Goal: Task Accomplishment & Management: Manage account settings

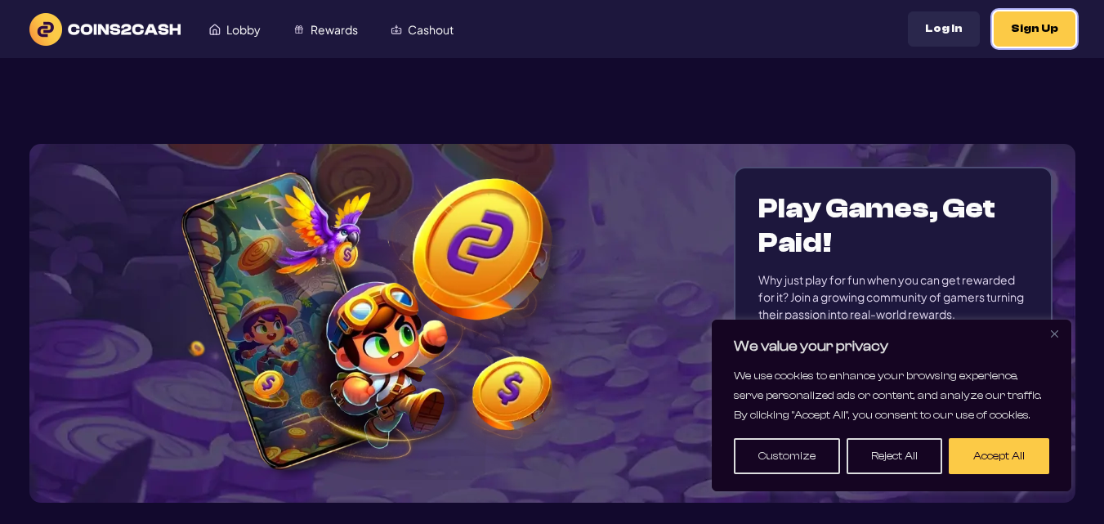
click at [1030, 25] on button "Sign Up" at bounding box center [1035, 28] width 82 height 35
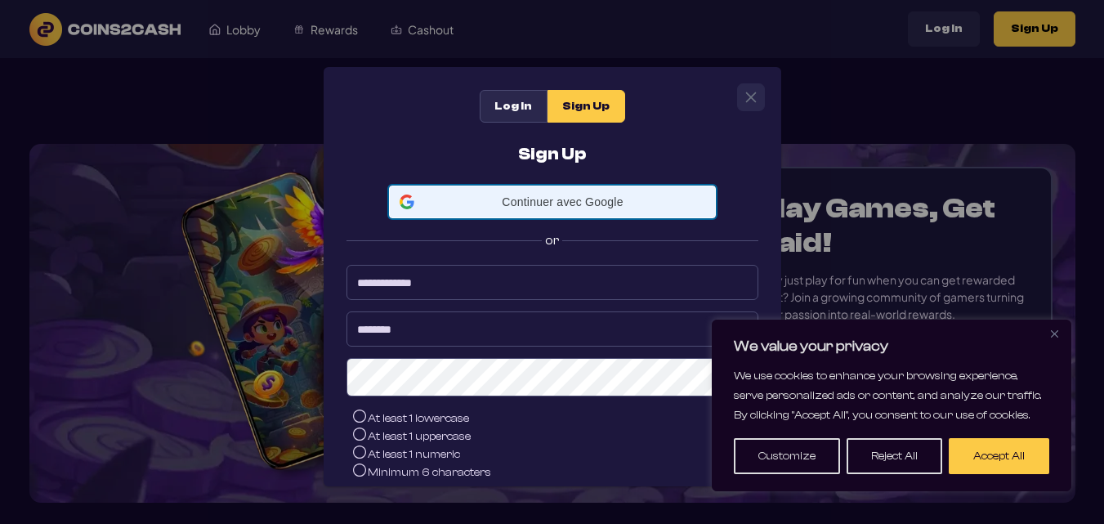
click at [560, 207] on span "Continuer avec Google" at bounding box center [563, 201] width 284 height 13
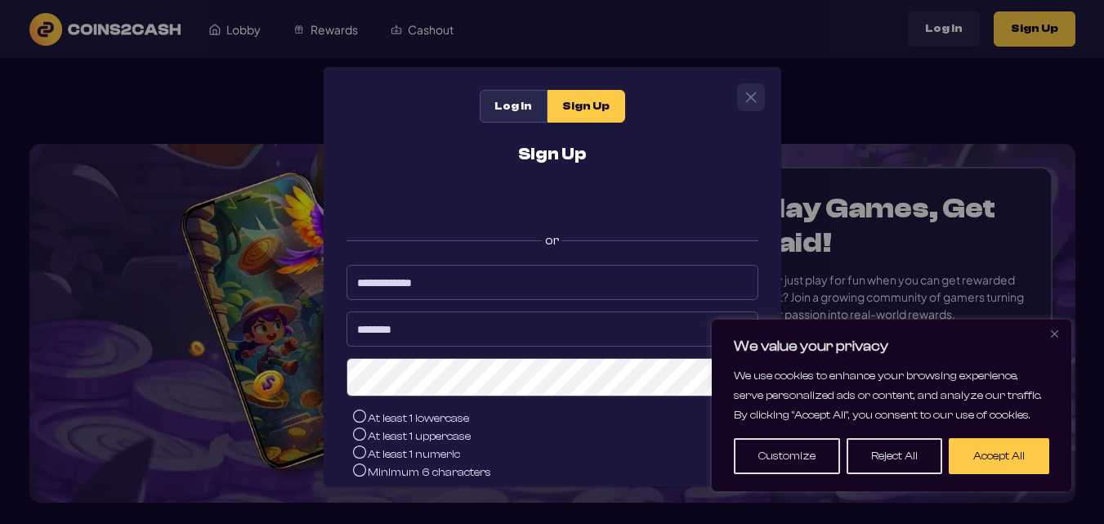
click at [1054, 326] on button "Close" at bounding box center [1055, 334] width 20 height 20
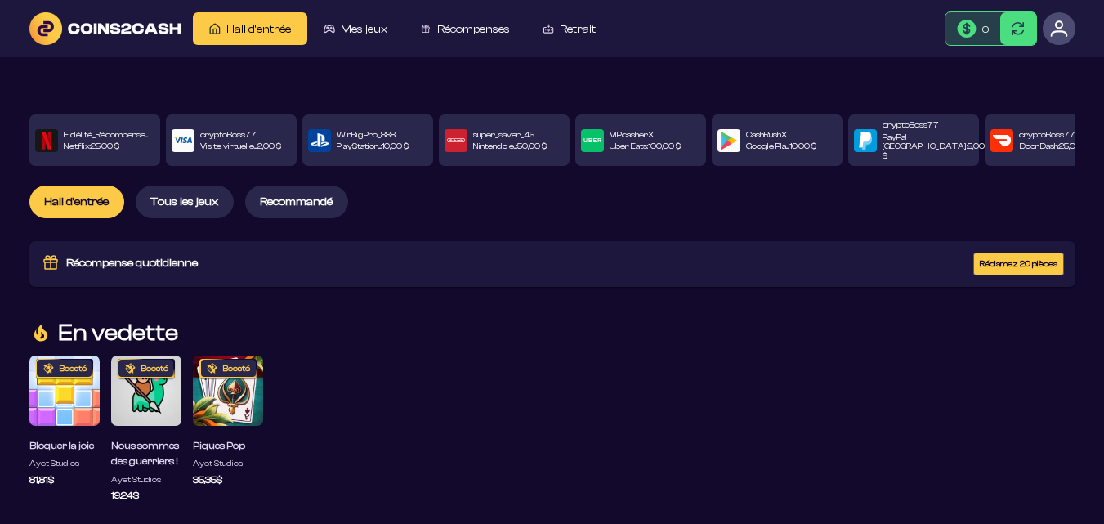
click at [995, 259] on font "Réclamez 20 pièces" at bounding box center [1019, 264] width 78 height 10
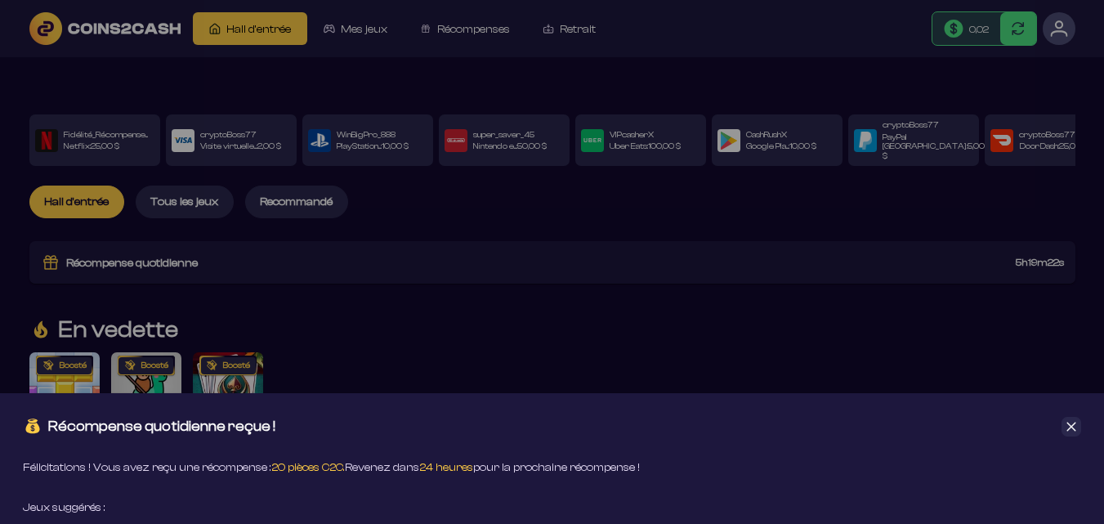
click at [1073, 426] on icon "Fermer" at bounding box center [1072, 426] width 9 height 9
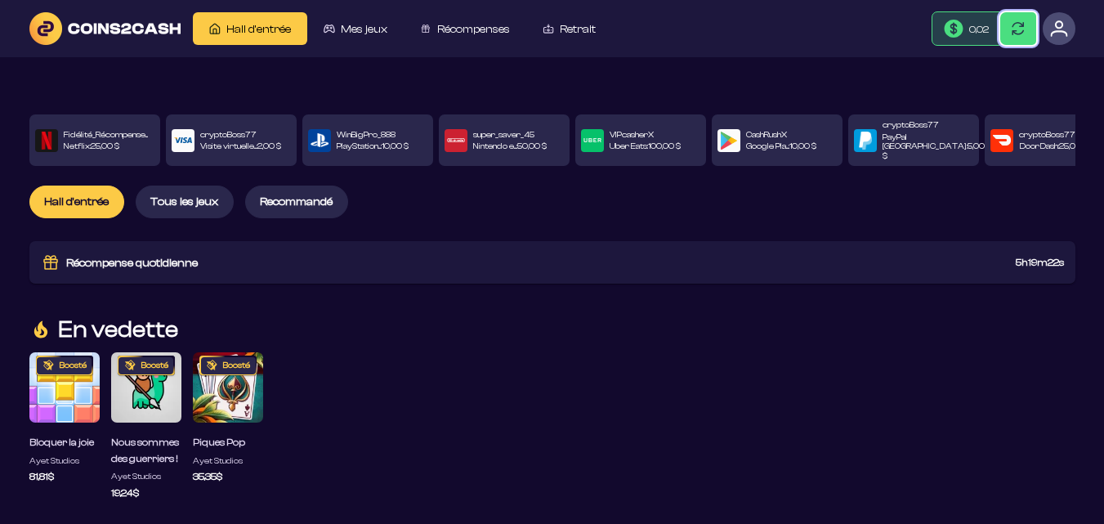
click at [1009, 22] on button at bounding box center [1019, 28] width 36 height 33
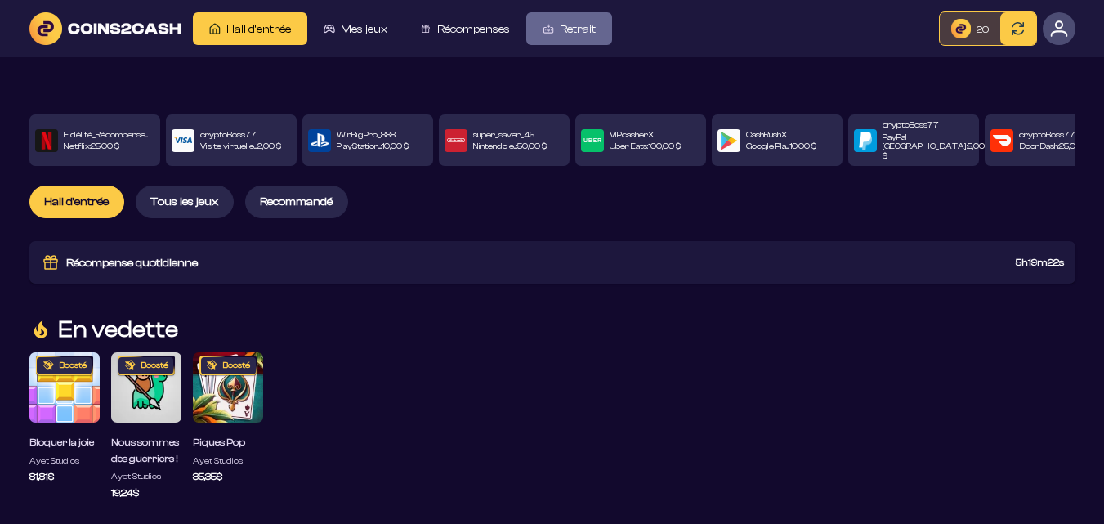
click at [576, 33] on font "Retrait" at bounding box center [578, 29] width 36 height 13
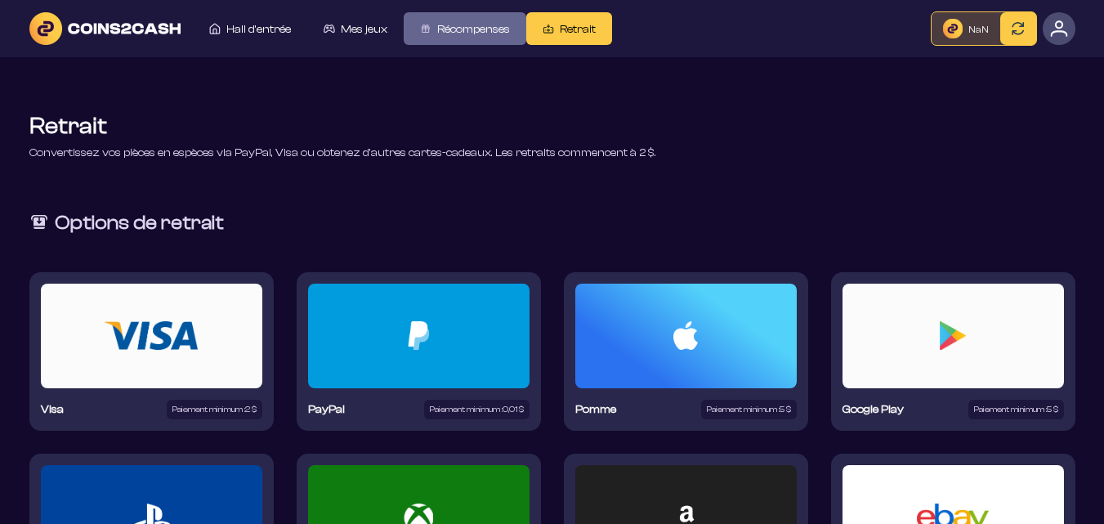
click at [491, 24] on font "Récompenses" at bounding box center [473, 29] width 73 height 13
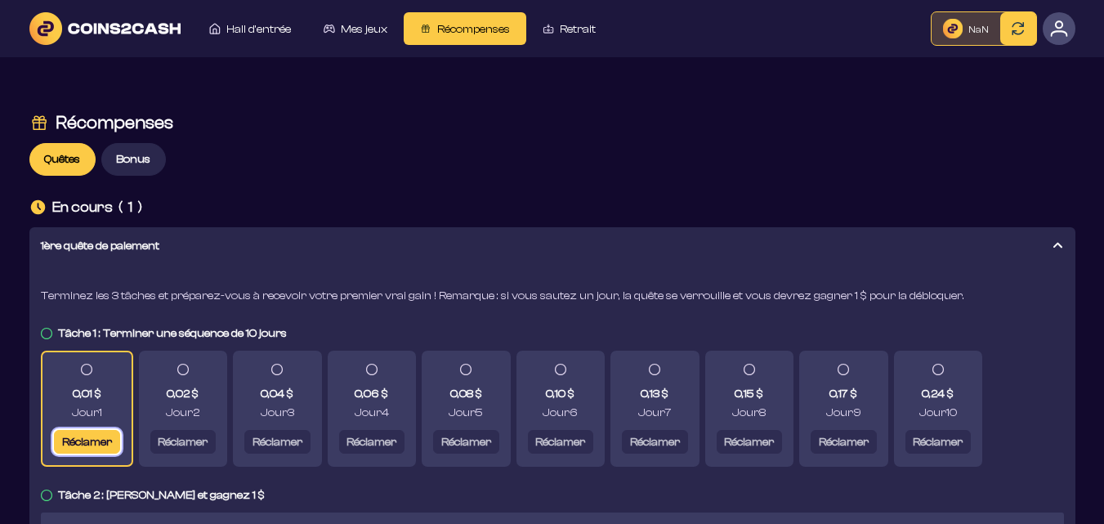
click at [92, 437] on font "Réclamer" at bounding box center [86, 442] width 50 height 13
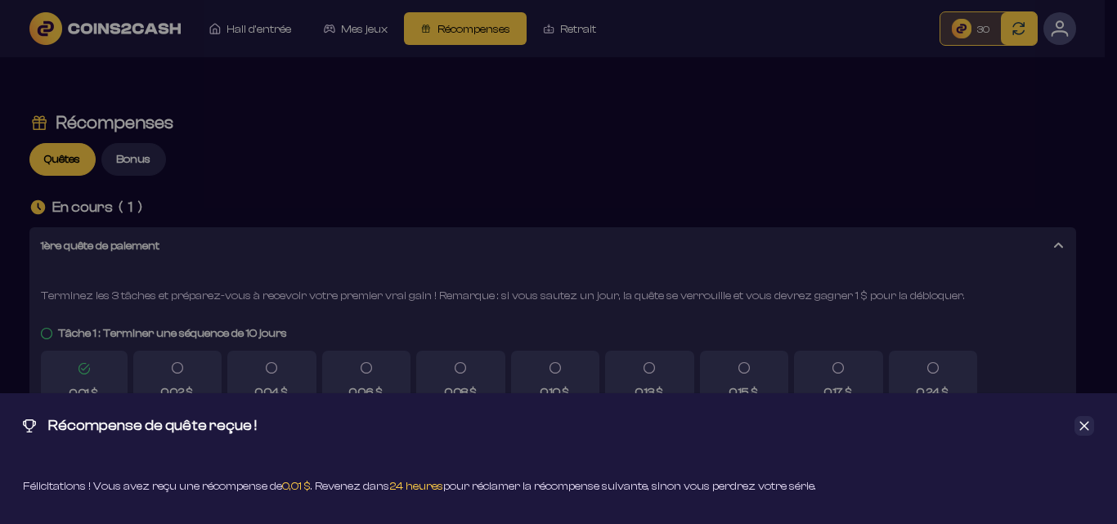
click at [1082, 421] on icon "Fermer" at bounding box center [1083, 425] width 11 height 11
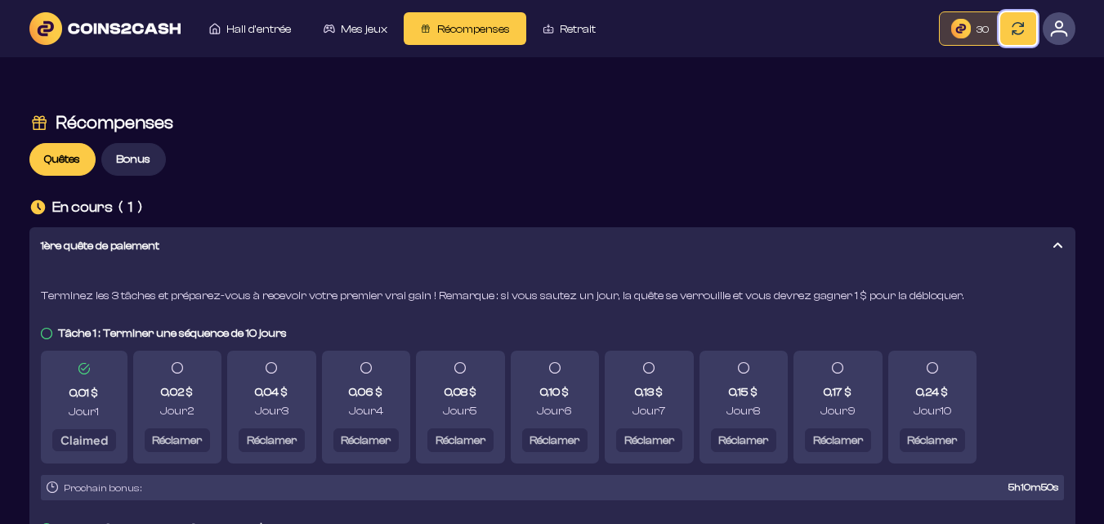
click at [1020, 28] on span at bounding box center [1018, 28] width 13 height 13
click at [1019, 26] on span at bounding box center [1018, 28] width 13 height 13
click at [1019, 25] on span at bounding box center [1018, 28] width 13 height 13
click at [1018, 21] on button at bounding box center [1019, 28] width 36 height 33
click at [974, 164] on div "Récompenses Quêtes Bonus En cours ( 1 ) 1ère quête de paiement Terminez les 3 t…" at bounding box center [552, 465] width 1046 height 816
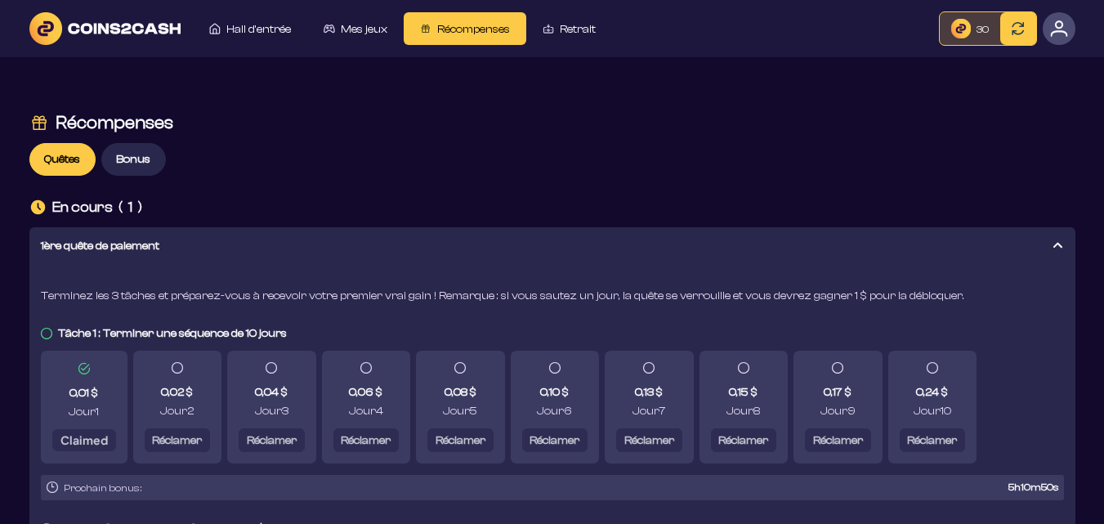
click at [1060, 241] on icon at bounding box center [1057, 245] width 13 height 13
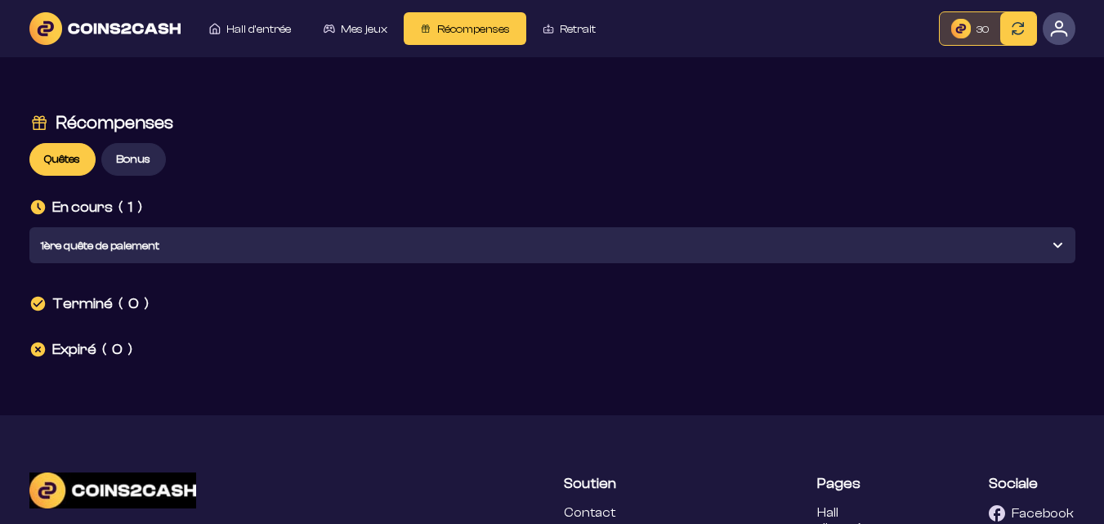
click at [712, 159] on div "Récompenses Quêtes Bonus En cours ( 1 ) 1ère quête de paiement Terminé ( 0 ) Ex…" at bounding box center [552, 236] width 1046 height 358
click at [75, 154] on font "Quêtes" at bounding box center [62, 159] width 36 height 13
click at [139, 160] on font "Bonus" at bounding box center [133, 159] width 34 height 13
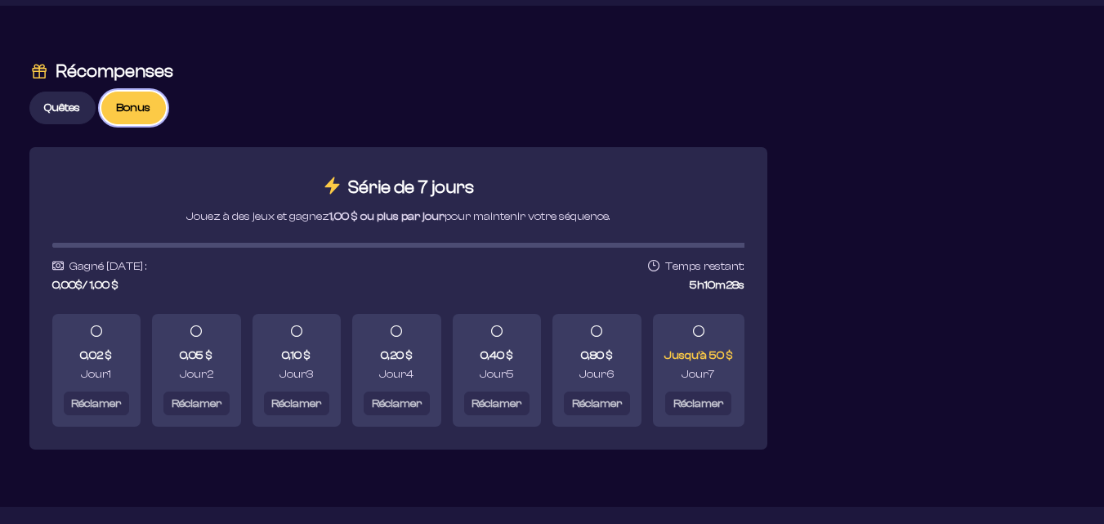
scroll to position [16, 0]
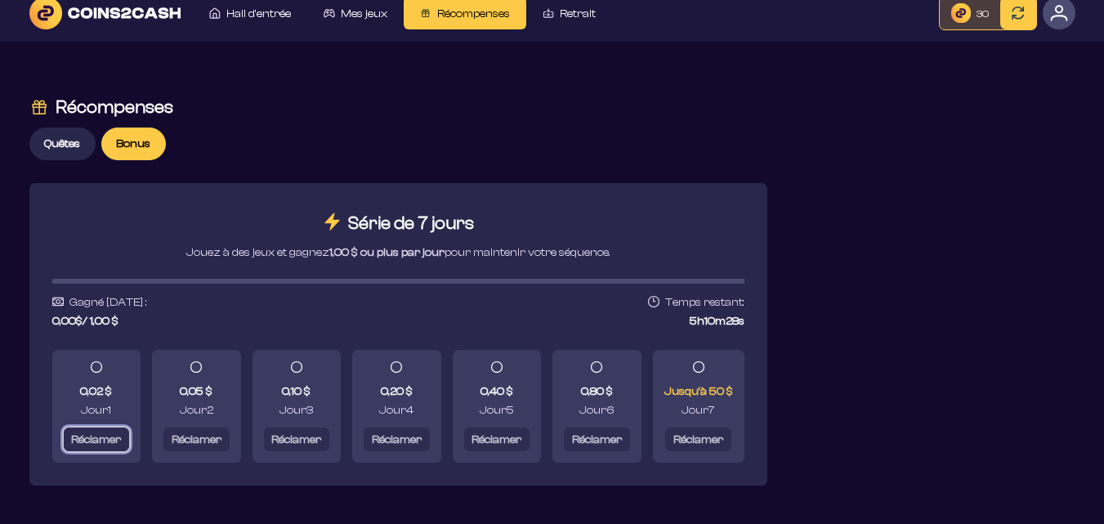
click at [116, 446] on font "Réclamer" at bounding box center [96, 439] width 50 height 13
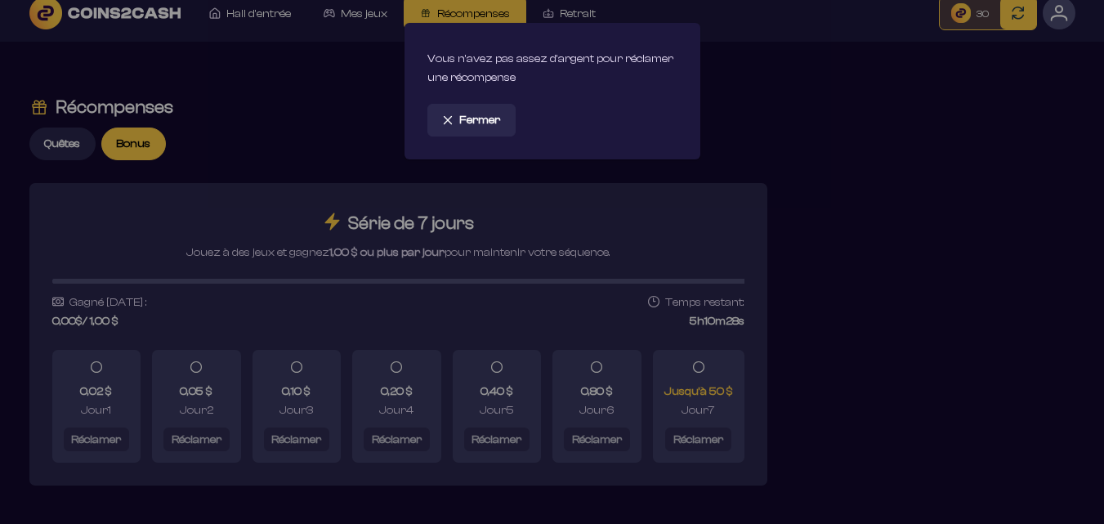
click at [446, 114] on img at bounding box center [447, 119] width 11 height 11
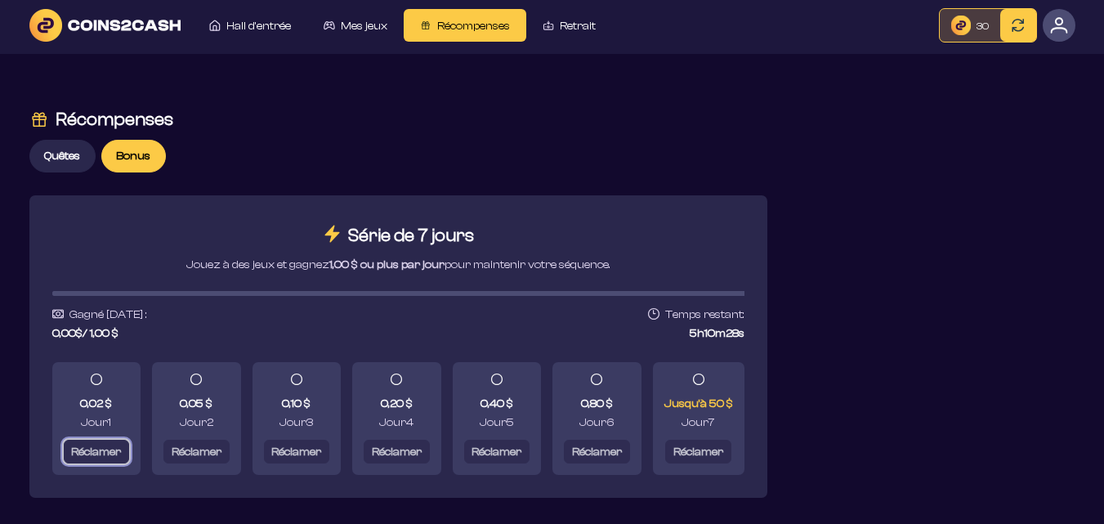
scroll to position [0, 0]
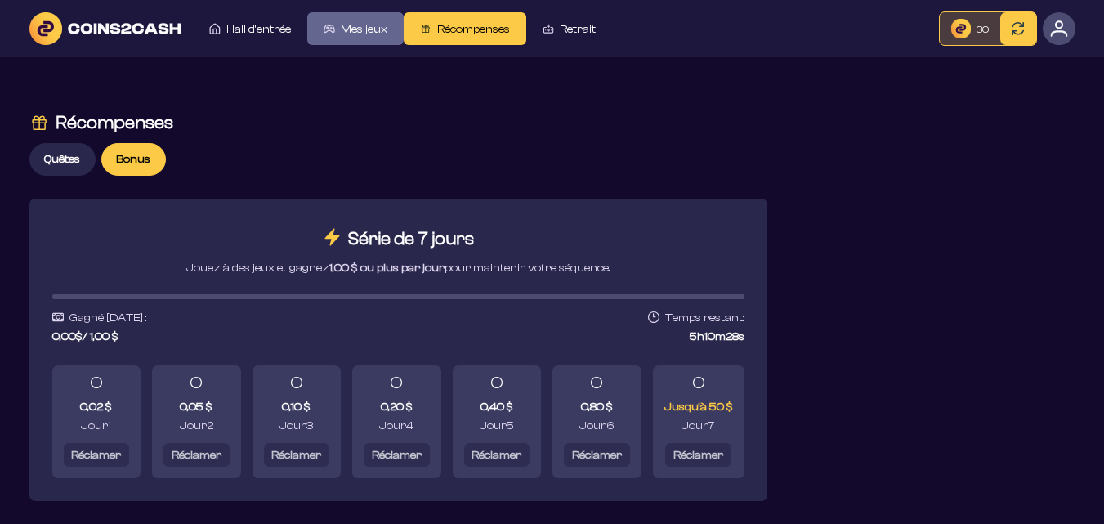
click at [361, 30] on font "Mes jeux" at bounding box center [364, 29] width 47 height 13
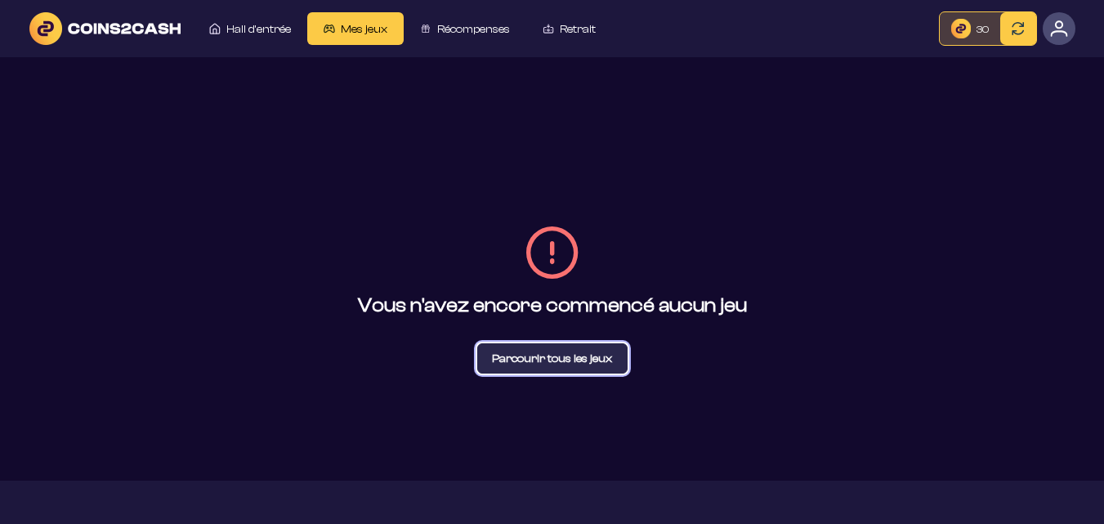
click at [568, 363] on font "Parcourir tous les jeux" at bounding box center [552, 358] width 120 height 13
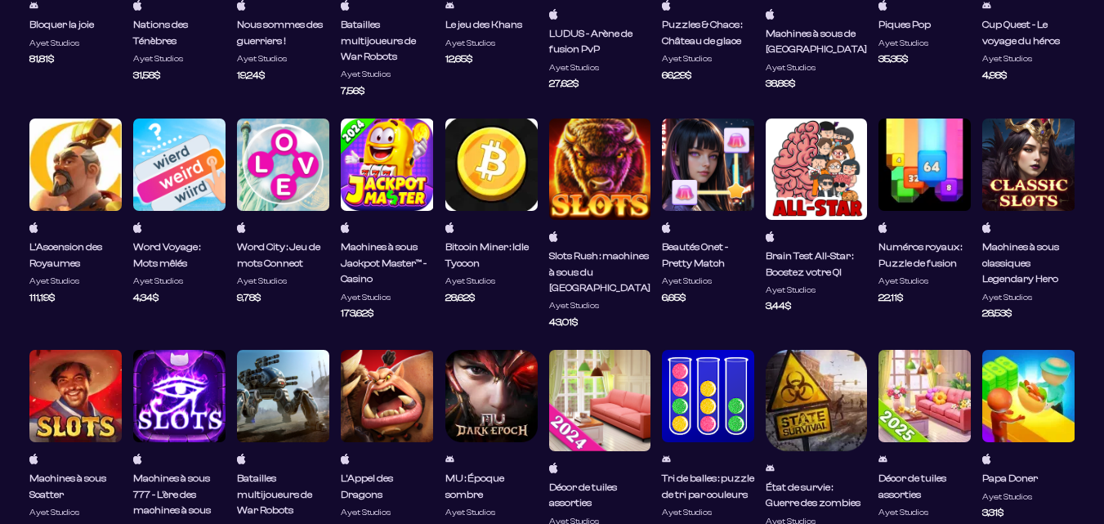
scroll to position [409, 0]
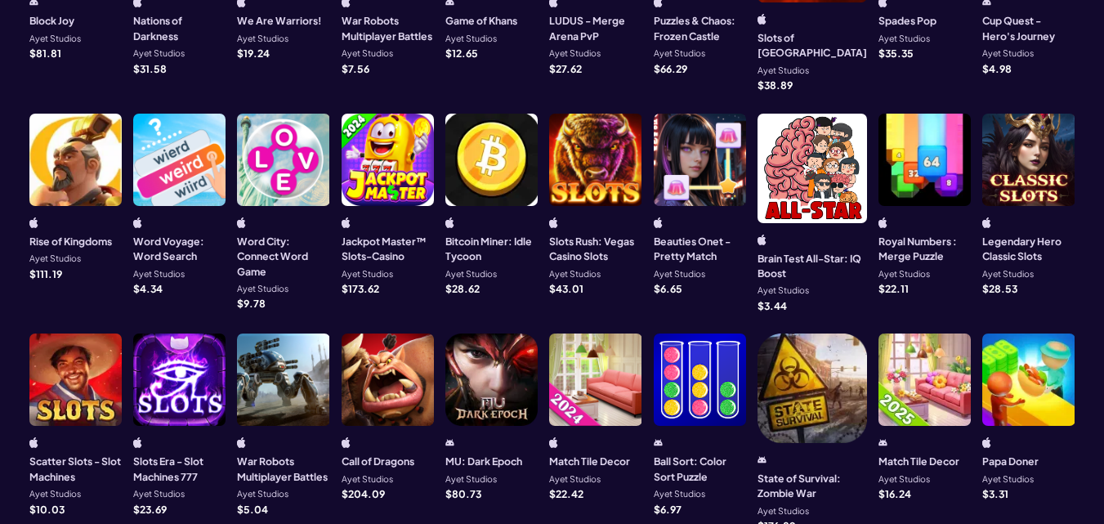
click at [83, 374] on div at bounding box center [75, 380] width 92 height 92
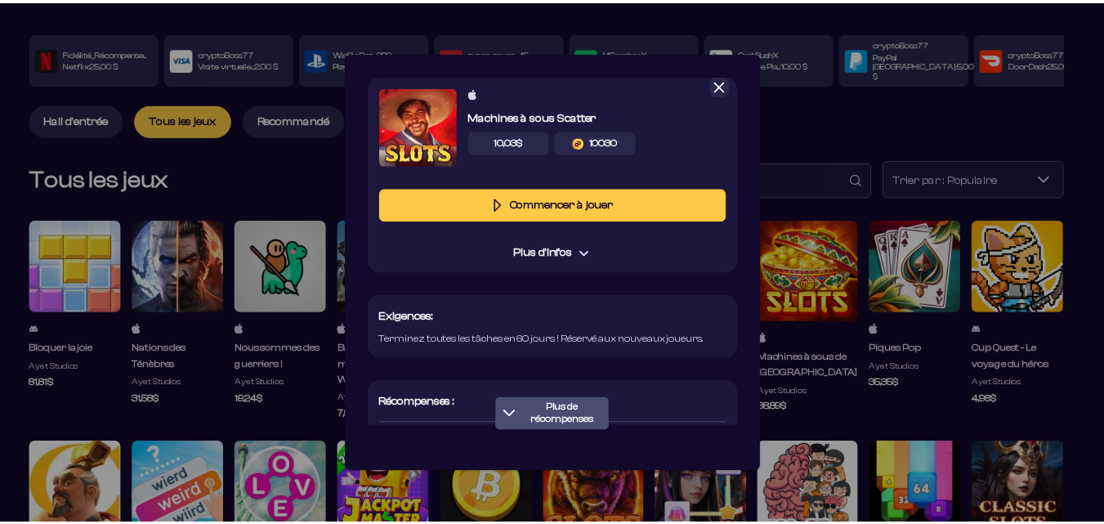
scroll to position [0, 0]
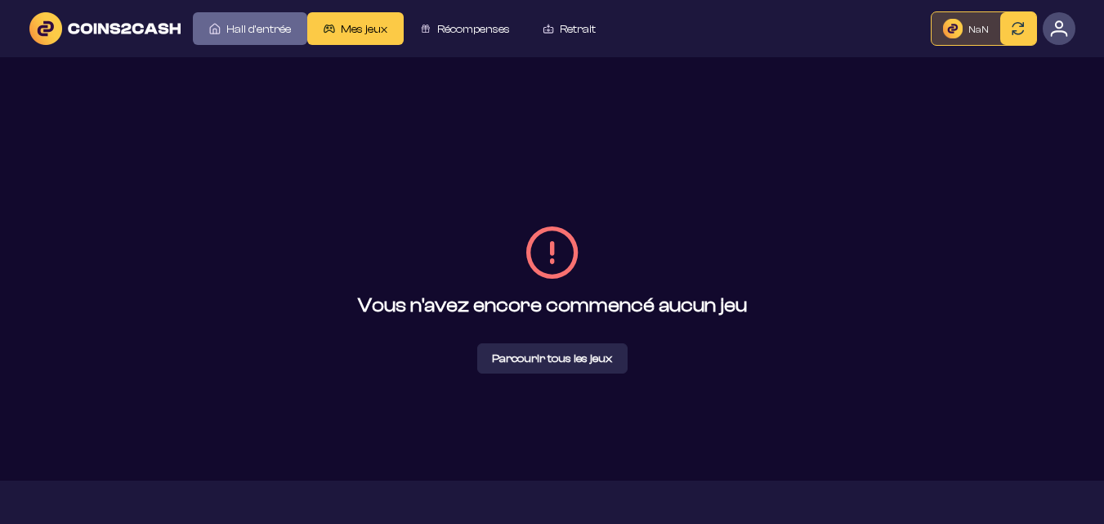
click at [223, 21] on link "Hall d'entrée" at bounding box center [250, 28] width 114 height 33
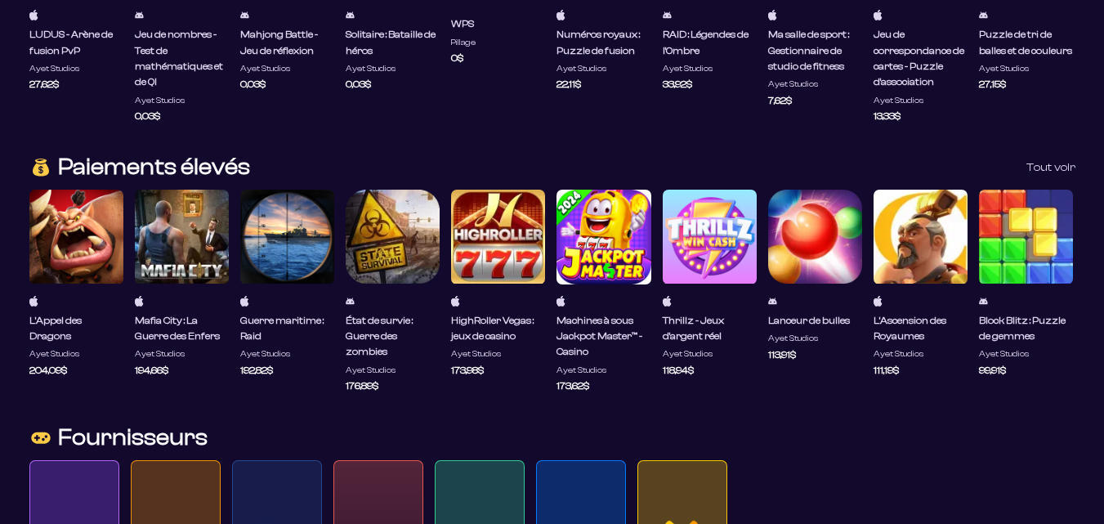
scroll to position [1553, 0]
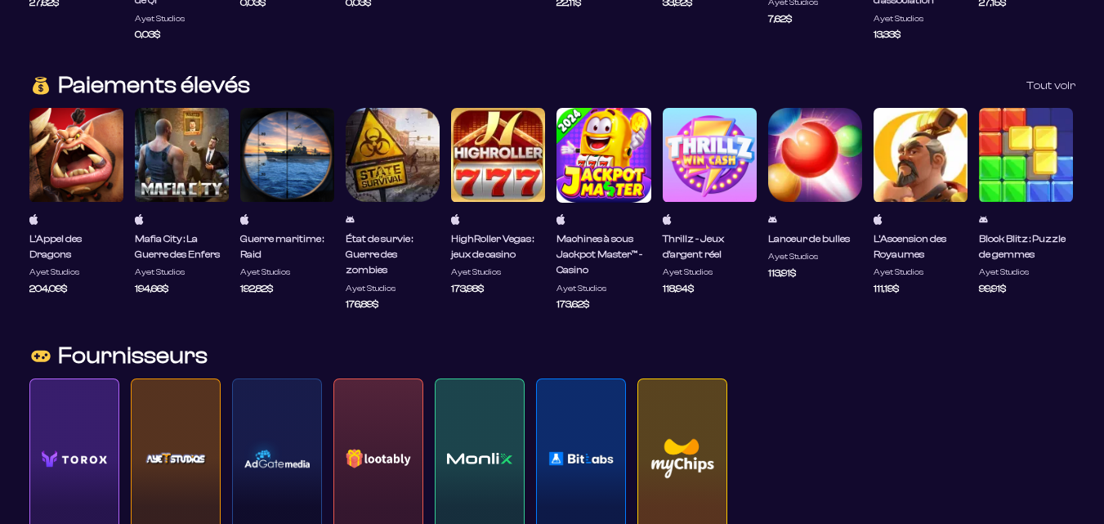
click at [1020, 192] on div at bounding box center [1026, 155] width 94 height 94
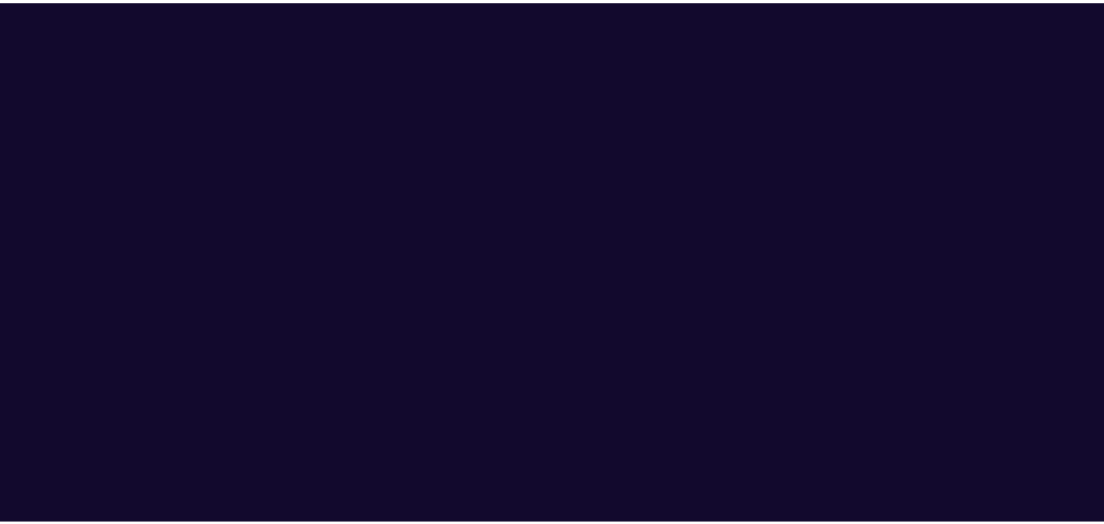
scroll to position [0, 0]
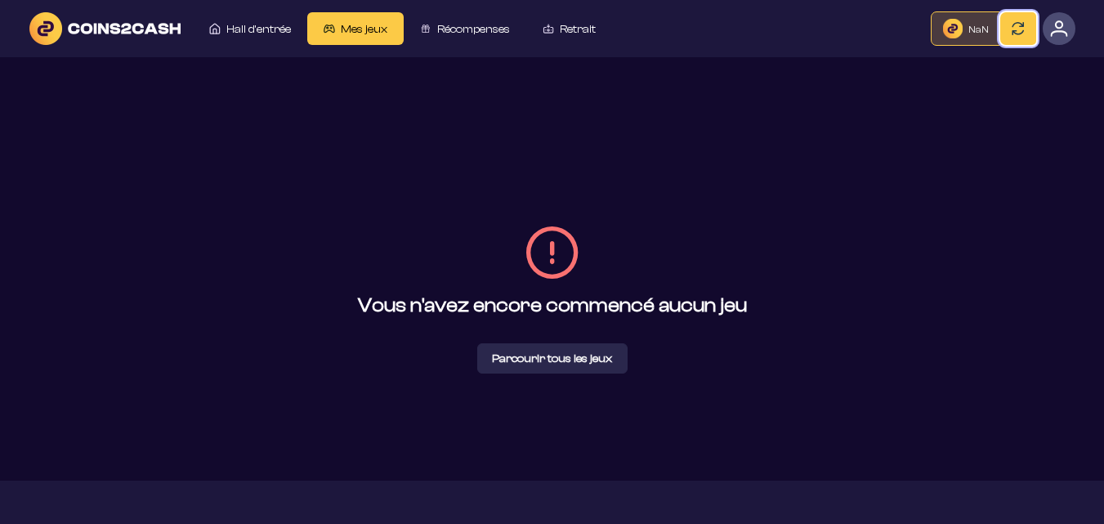
click at [1008, 20] on button at bounding box center [1019, 28] width 36 height 33
